Goal: Find contact information: Find contact information

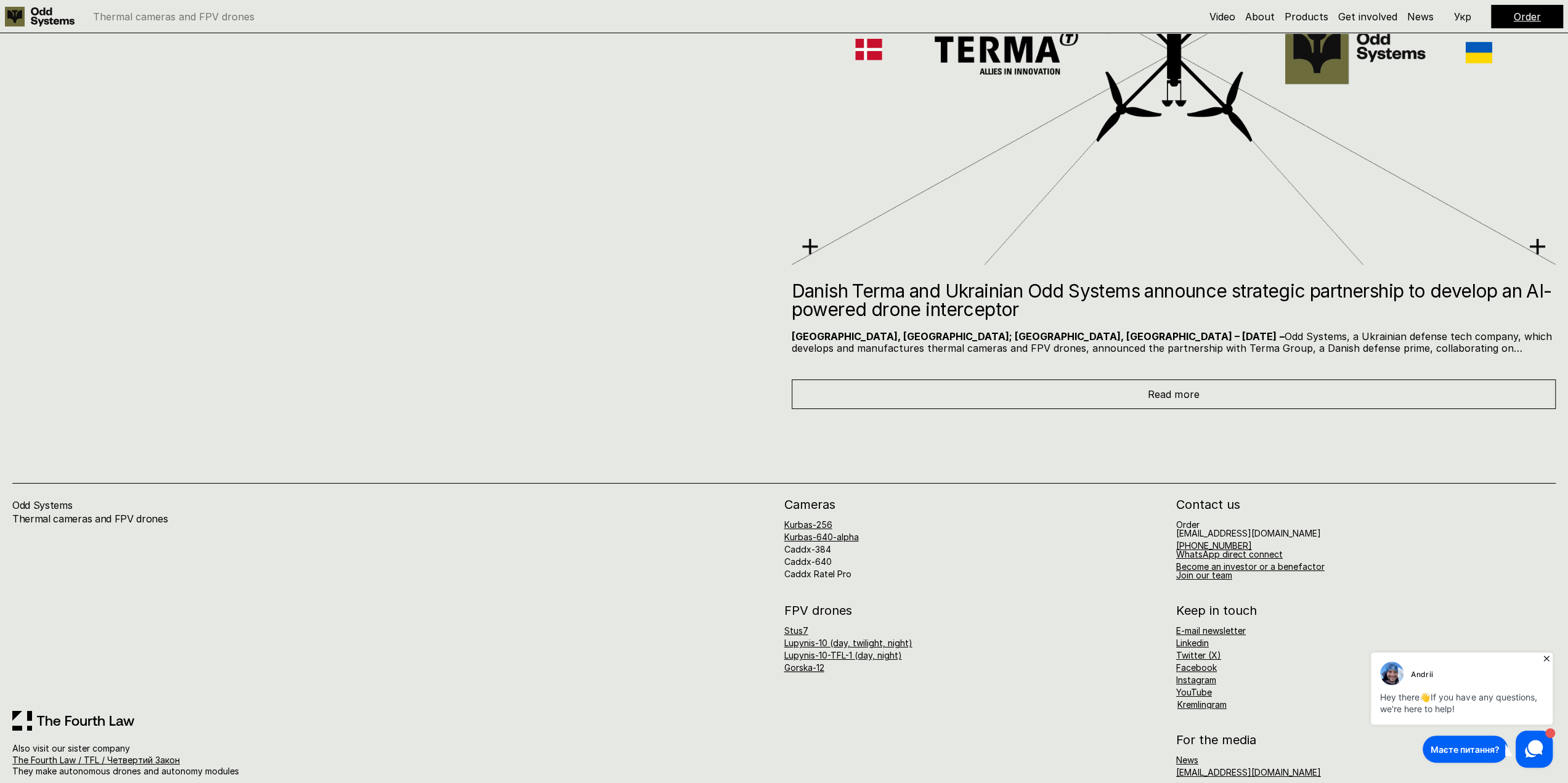
scroll to position [8975, 0]
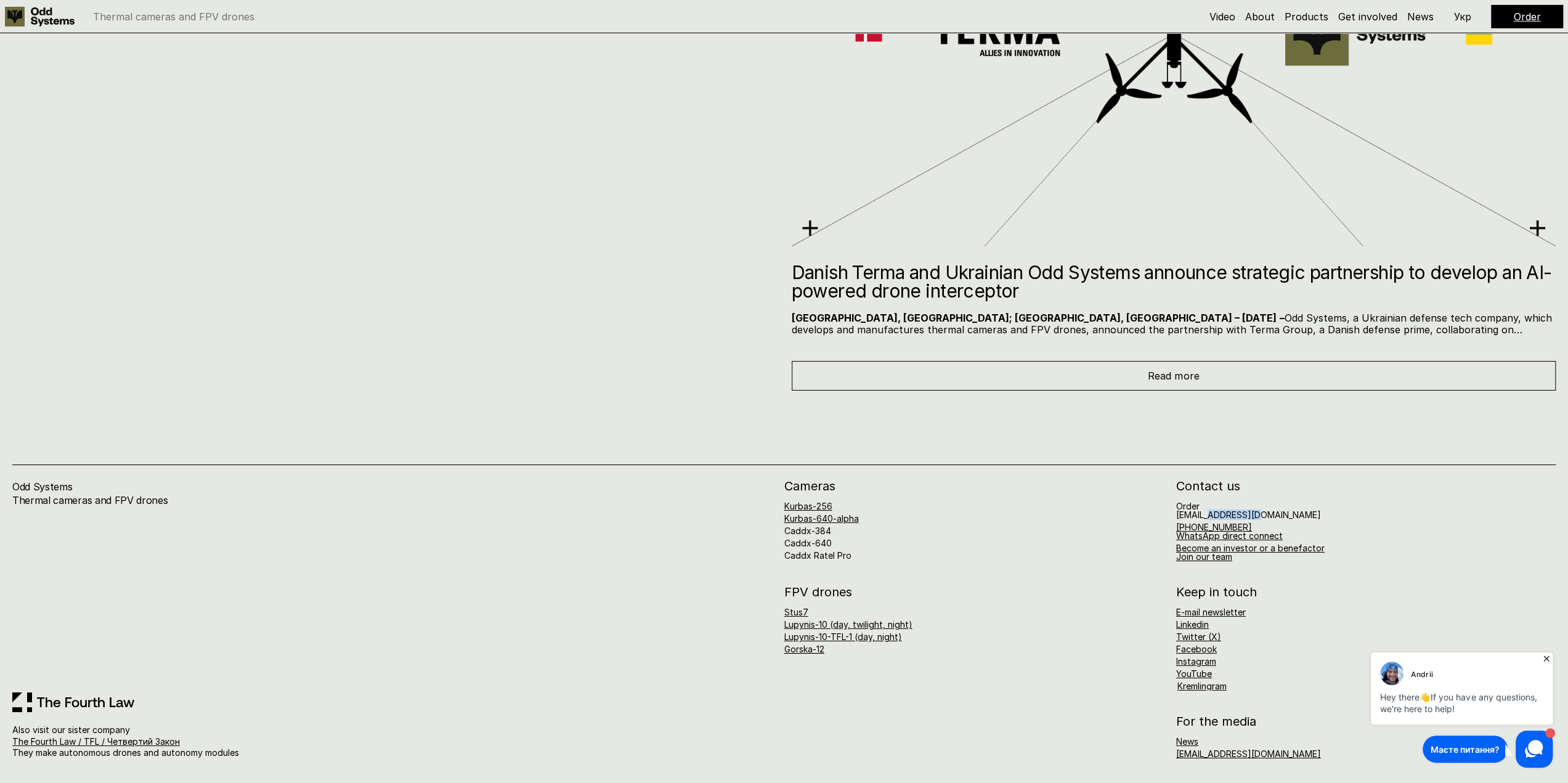
drag, startPoint x: 1259, startPoint y: 516, endPoint x: 1210, endPoint y: 514, distance: 49.0
click at [1210, 514] on h6 "Order [EMAIL_ADDRESS][DOMAIN_NAME]" at bounding box center [1248, 511] width 145 height 17
copy h6 "oddsystems"
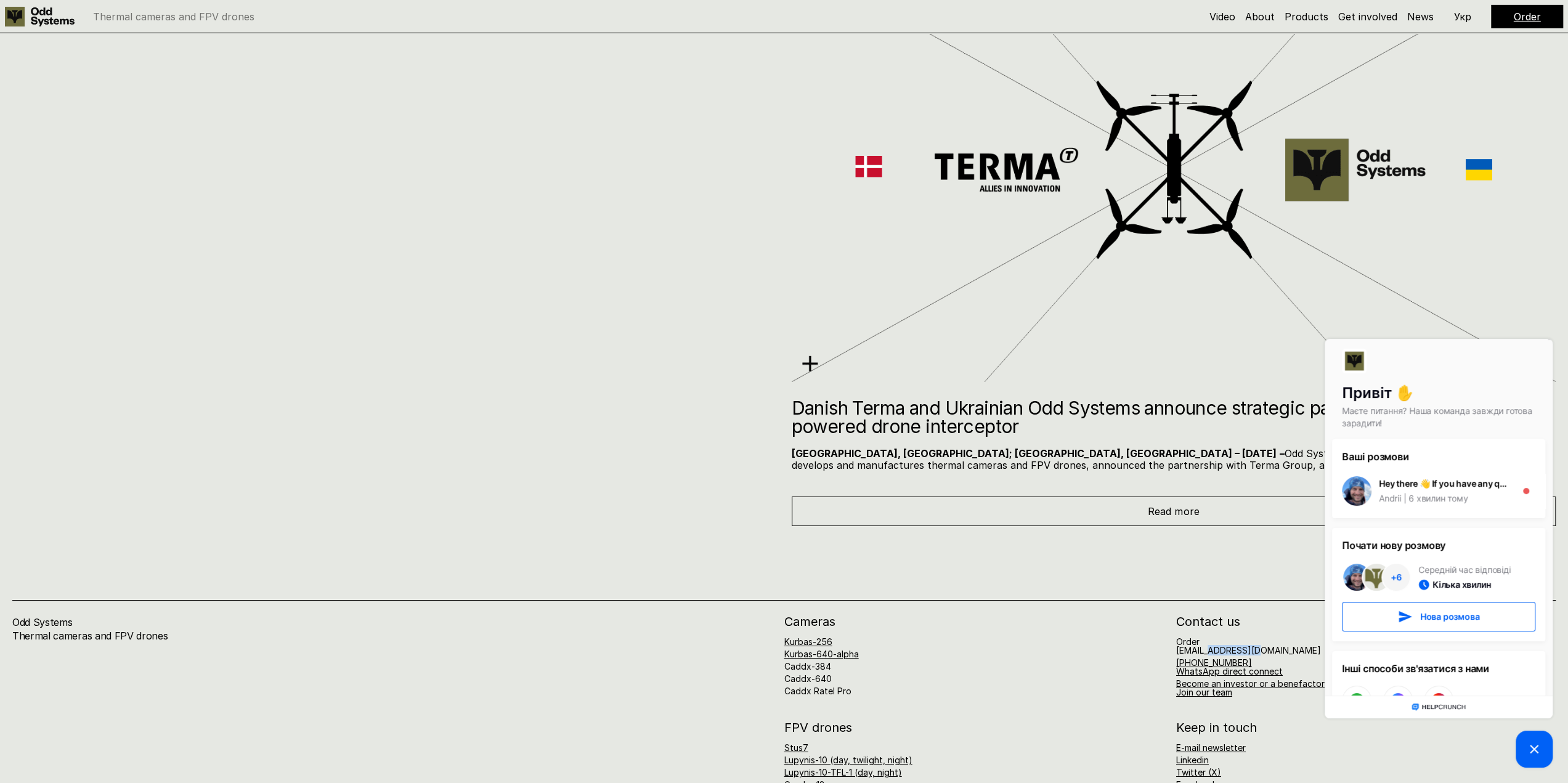
scroll to position [8728, 0]
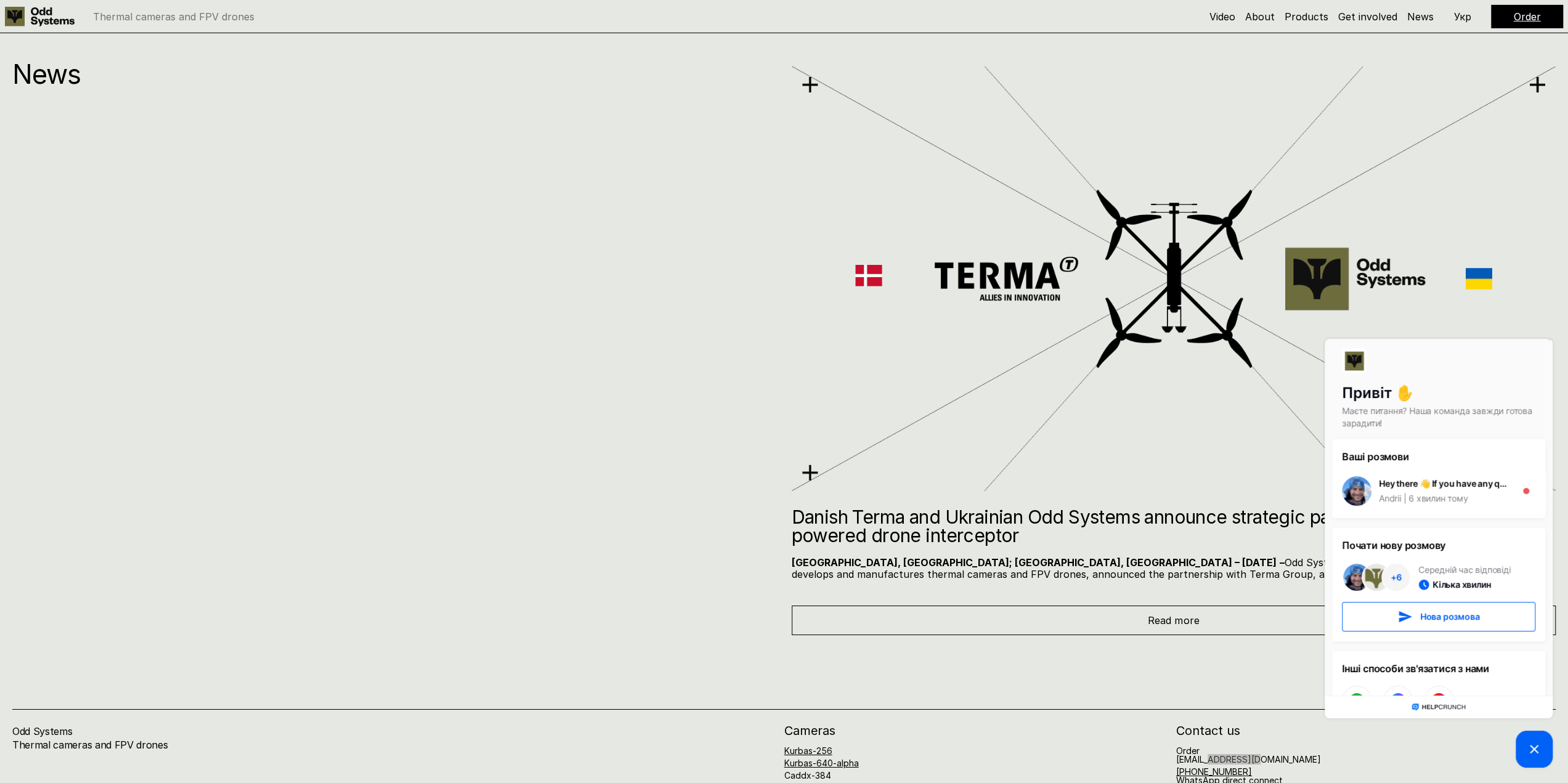
click at [1530, 752] on icon at bounding box center [1534, 749] width 15 height 15
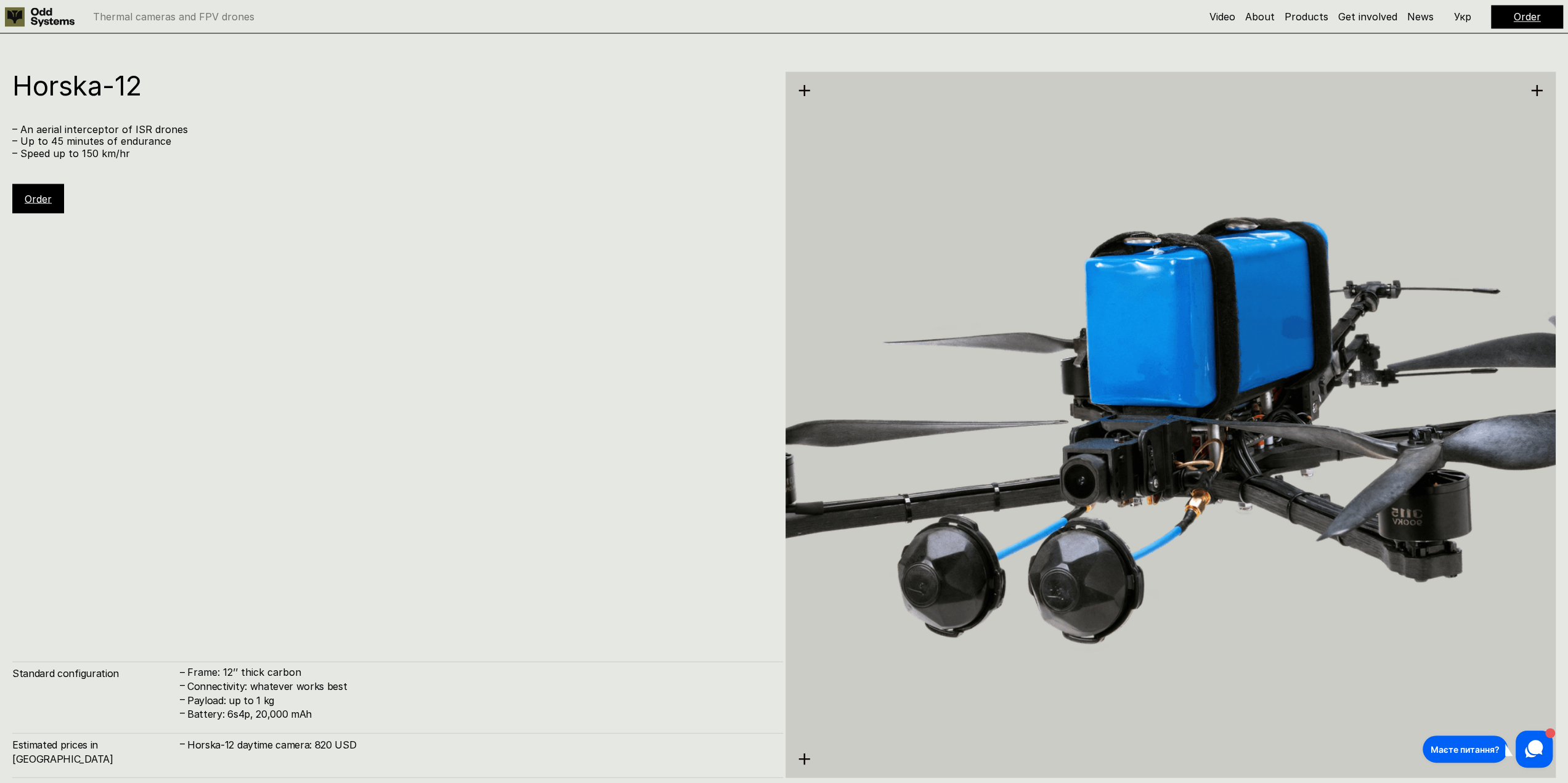
scroll to position [7373, 0]
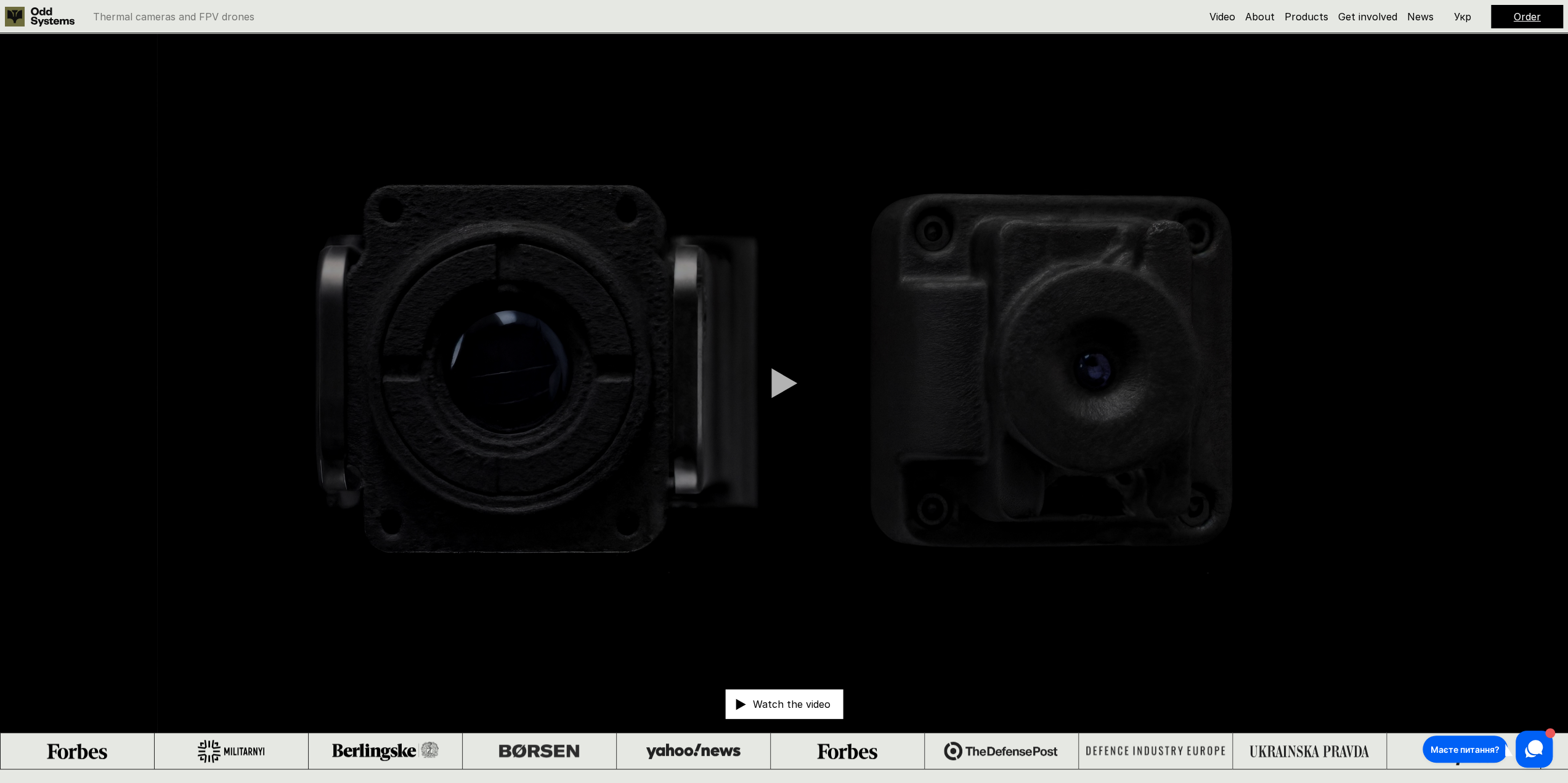
click at [782, 380] on div at bounding box center [784, 384] width 26 height 31
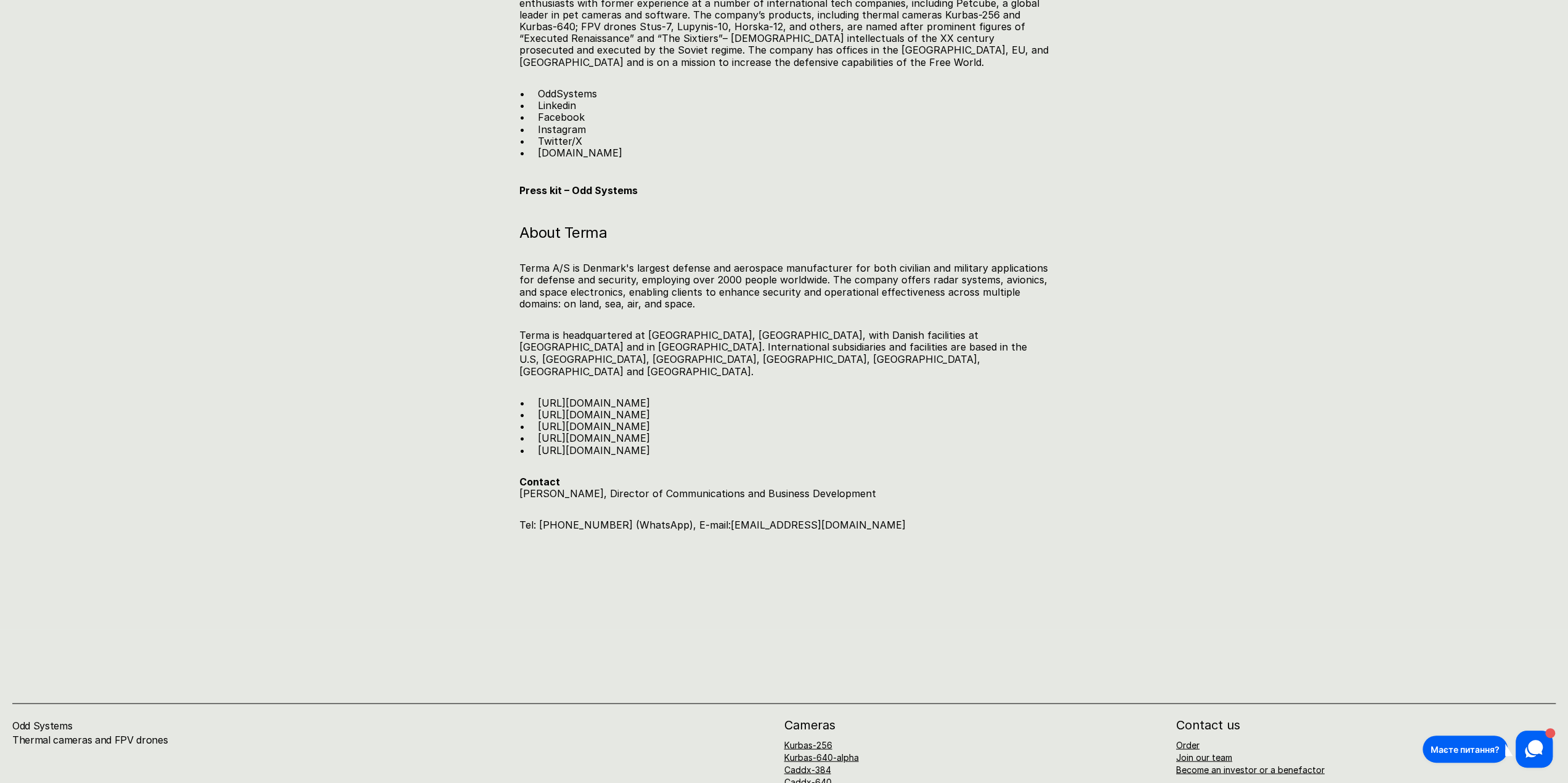
scroll to position [1753, 0]
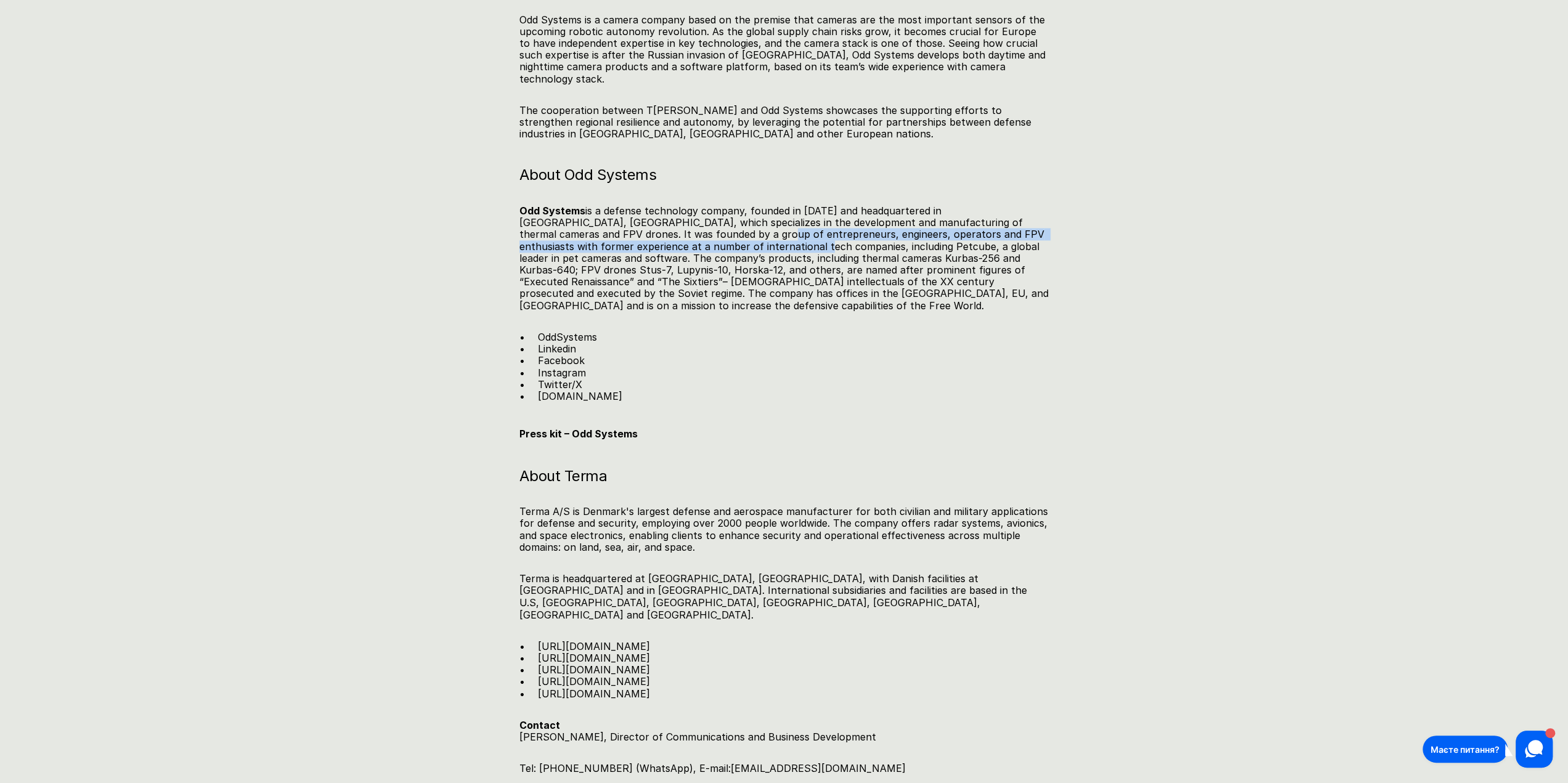
drag, startPoint x: 700, startPoint y: 210, endPoint x: 924, endPoint y: 249, distance: 227.4
click at [844, 241] on p "Odd Systems is a defense technology company, founded in 2023 and headquartered …" at bounding box center [784, 258] width 530 height 107
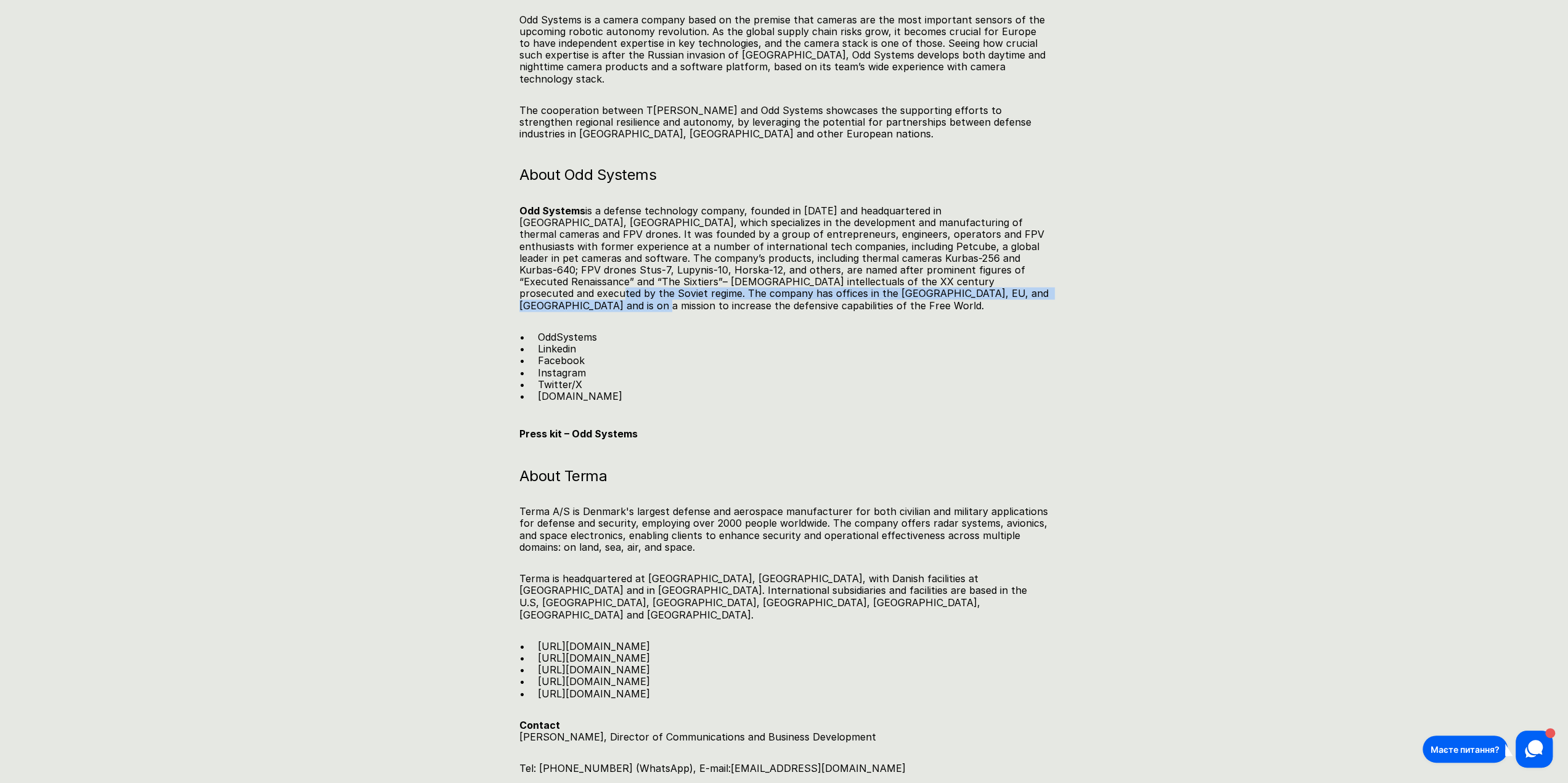
click at [923, 250] on p "Odd Systems is a defense technology company, founded in 2023 and headquartered …" at bounding box center [784, 258] width 530 height 107
click at [927, 427] on h5 "Press kit – Odd Systems" at bounding box center [784, 434] width 530 height 13
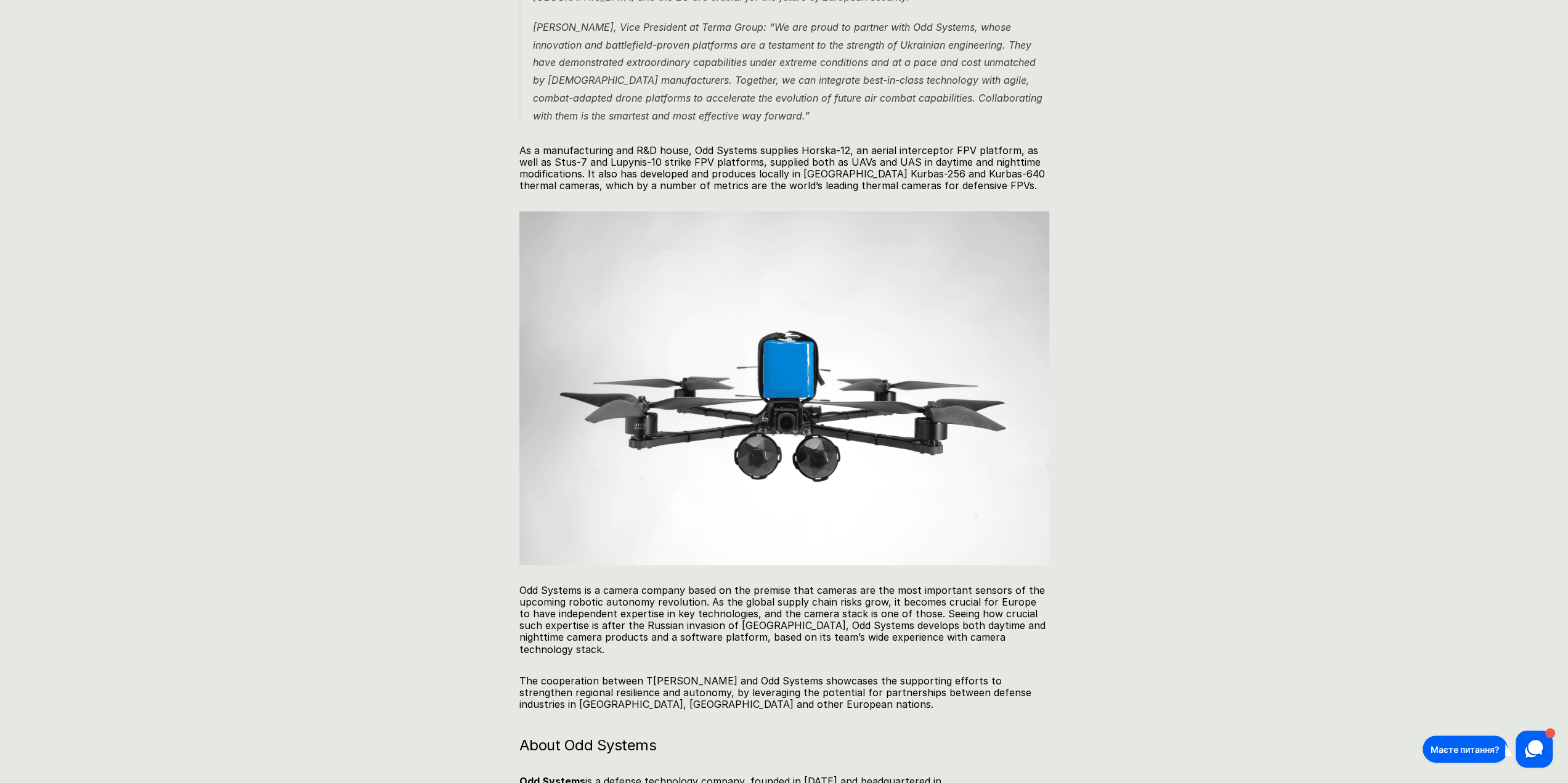
scroll to position [1260, 0]
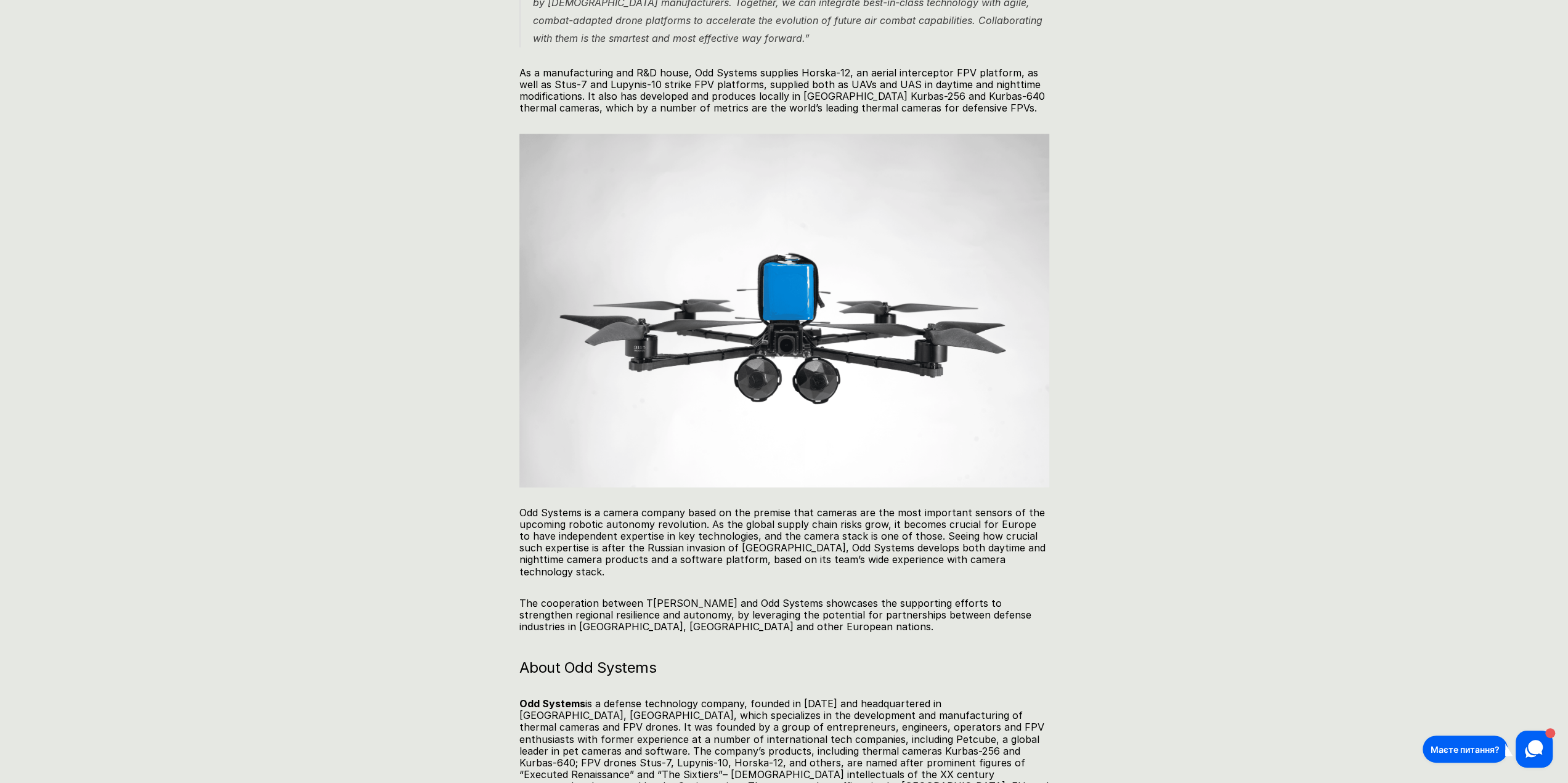
click at [1170, 352] on div "Danish Terma and Ukrainian Odd Systems announce strategic partnership to develo…" at bounding box center [784, 69] width 909 height 2395
